Goal: Information Seeking & Learning: Understand process/instructions

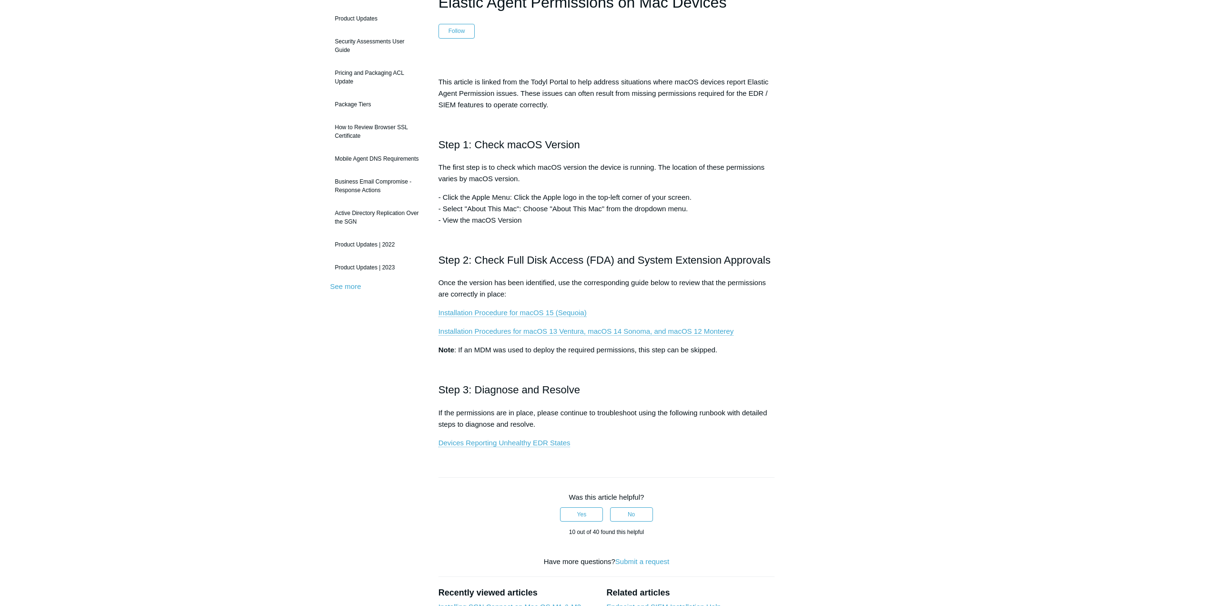
scroll to position [143, 0]
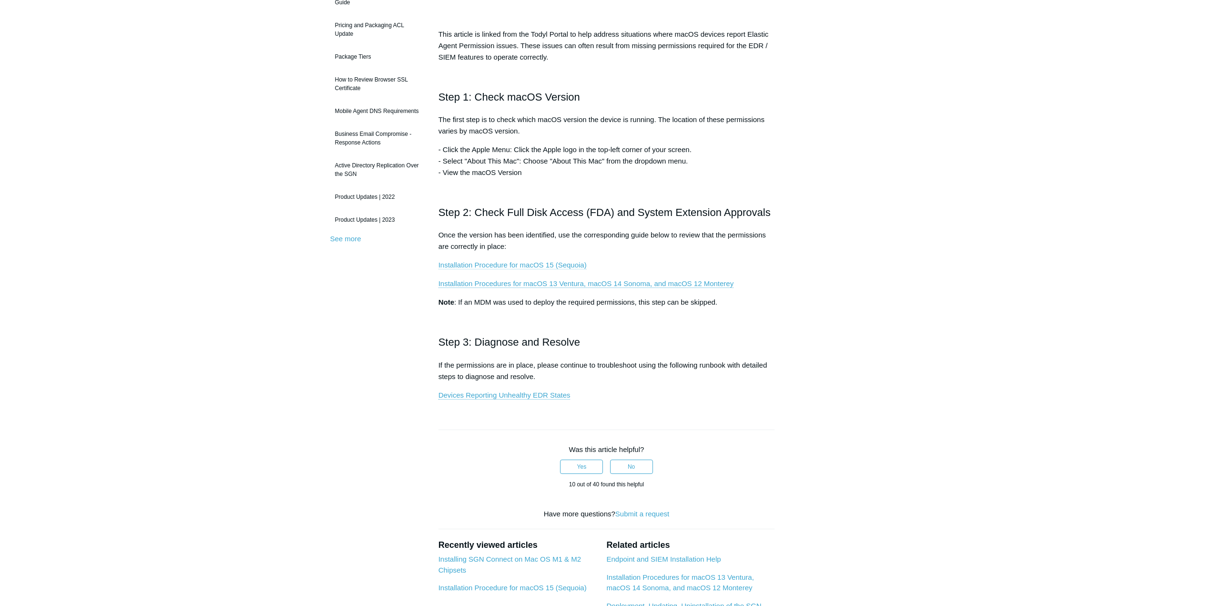
click at [555, 265] on link "Installation Procedure for macOS 15 (Sequoia)" at bounding box center [512, 265] width 148 height 9
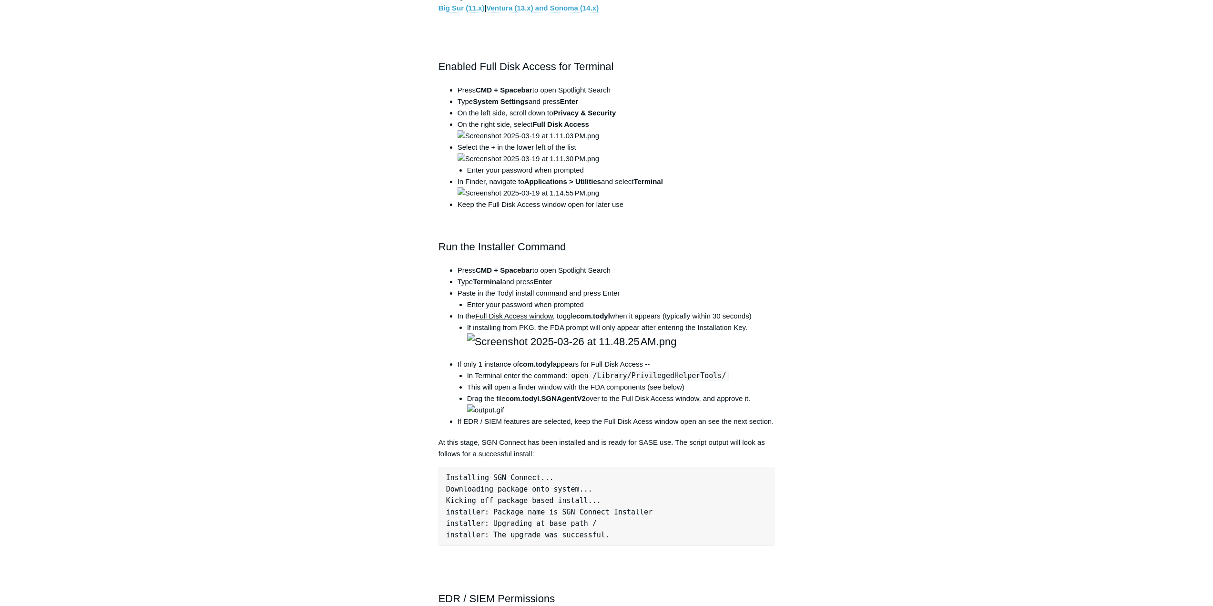
scroll to position [524, 0]
click at [857, 187] on div "Articles in this section Installation Procedure for macOS 15 (Sequoia) Check to…" at bounding box center [606, 460] width 553 height 1797
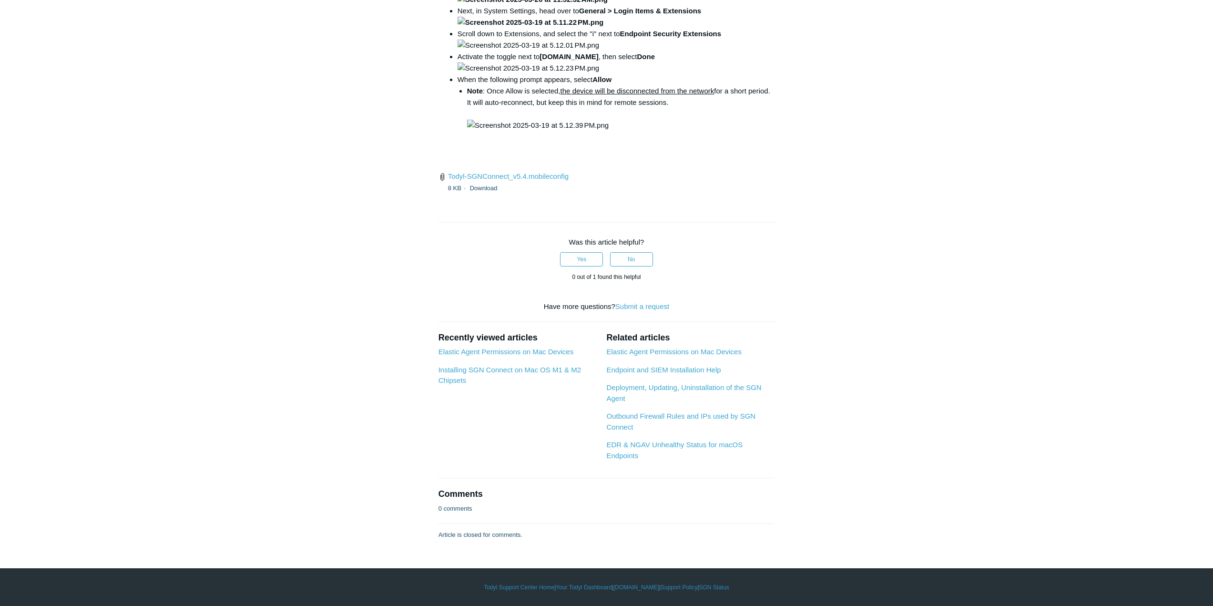
scroll to position [3097, 0]
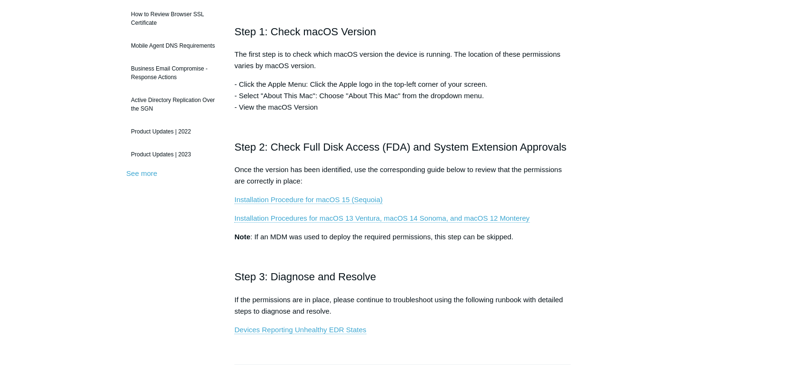
scroll to position [254, 0]
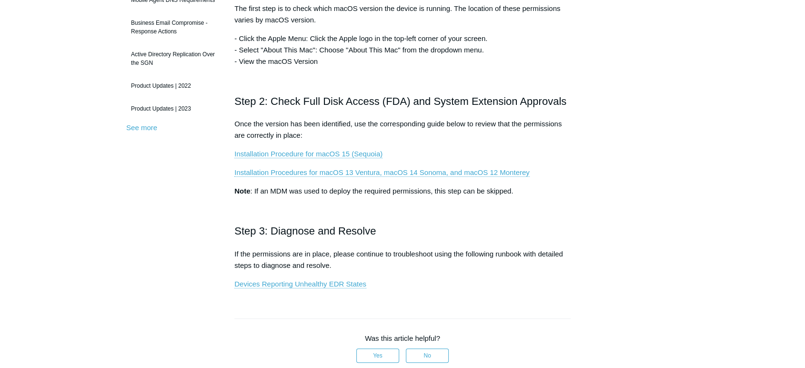
click at [612, 109] on div "Articles in this section Product Updates Security Assessments User Guide Pricin…" at bounding box center [402, 233] width 553 height 803
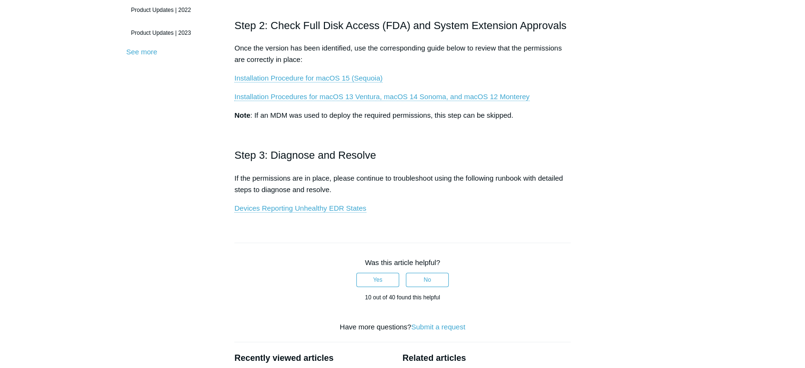
scroll to position [360, 0]
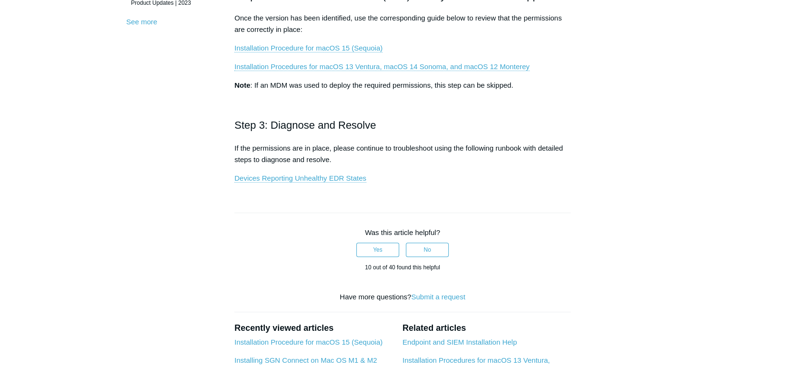
click at [312, 122] on h2 "Step 3: Diagnose and Resolve" at bounding box center [402, 125] width 336 height 17
click at [400, 120] on h2 "Step 3: Diagnose and Resolve" at bounding box center [402, 125] width 336 height 17
click at [534, 203] on div at bounding box center [402, 208] width 336 height 10
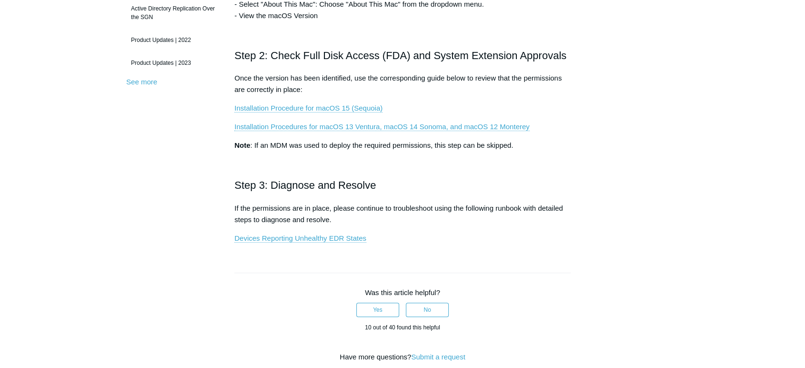
scroll to position [254, 0]
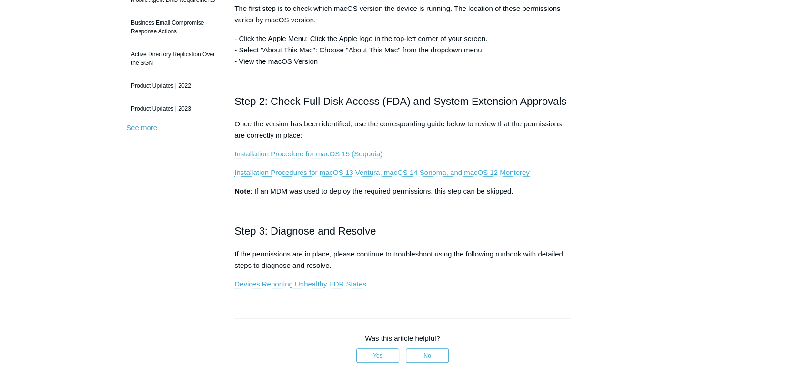
click at [485, 143] on div "This article is linked from the Todyl Portal to help address situations where m…" at bounding box center [402, 94] width 336 height 391
click at [322, 153] on link "Installation Procedure for macOS 15 (Sequoia)" at bounding box center [308, 154] width 148 height 9
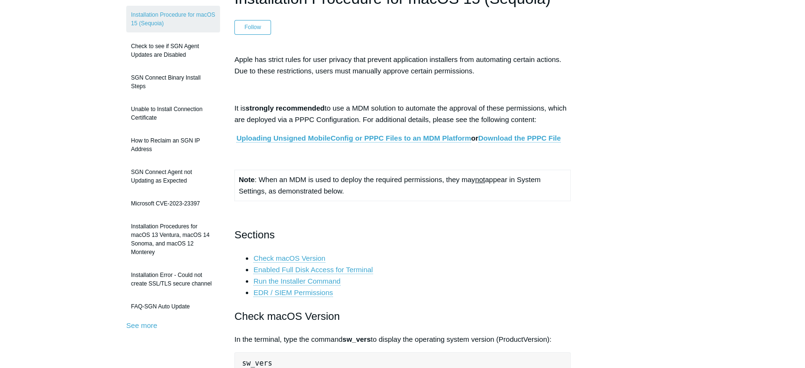
scroll to position [106, 0]
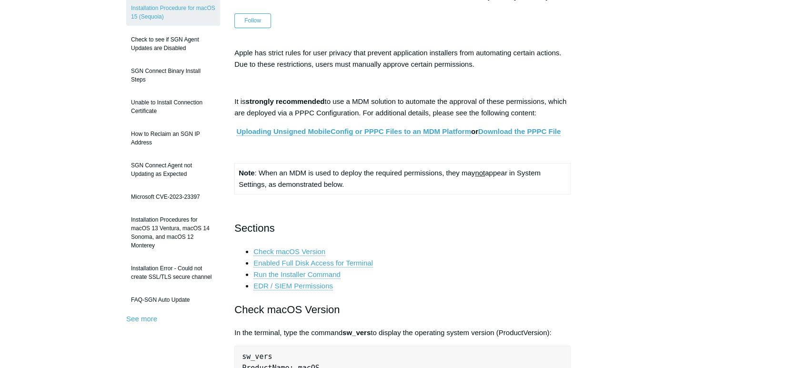
click at [427, 150] on p at bounding box center [402, 149] width 336 height 11
click at [417, 153] on p at bounding box center [402, 149] width 336 height 11
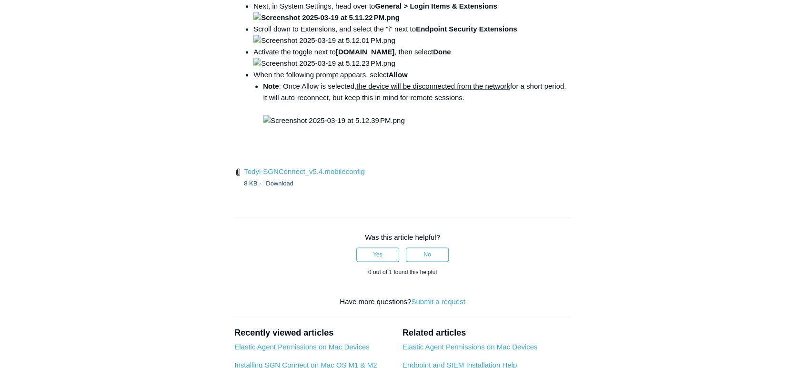
scroll to position [1482, 0]
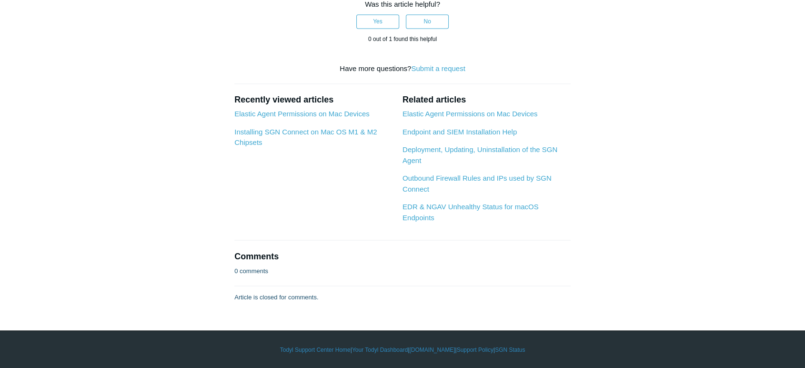
scroll to position [3388, 0]
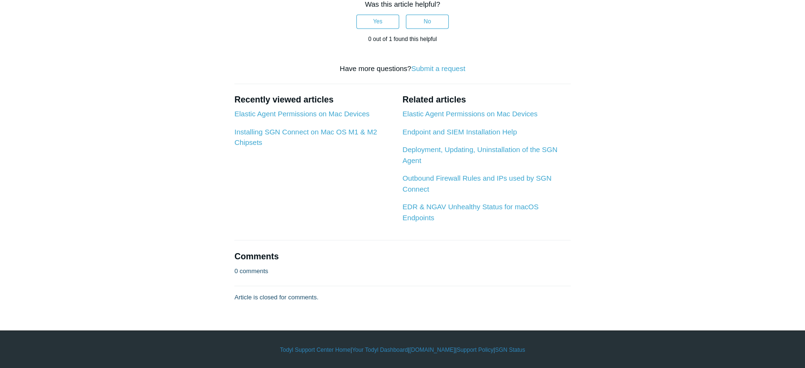
scroll to position [2329, 0]
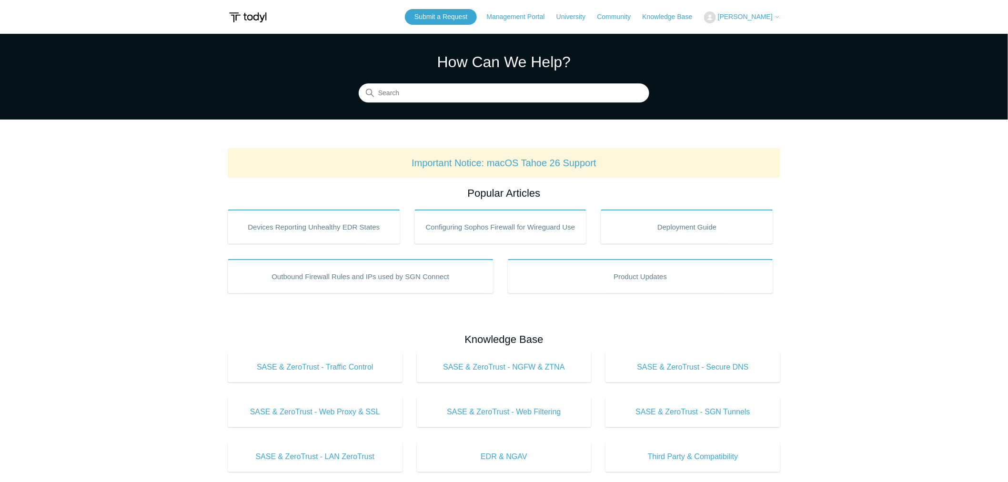
click at [931, 248] on main "Todyl Support Center How Can We Help? Search Important Notice: macOS Tahoe 26 S…" at bounding box center [504, 446] width 1008 height 825
